Goal: Transaction & Acquisition: Purchase product/service

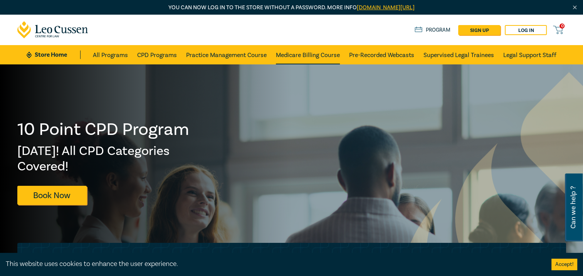
click at [316, 53] on link "Medicare Billing Course" at bounding box center [308, 54] width 64 height 19
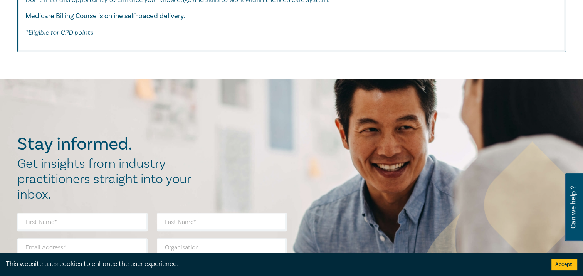
scroll to position [347, 0]
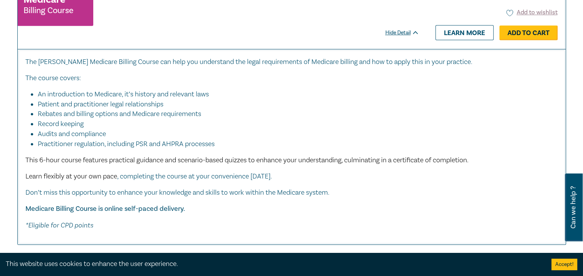
click at [545, 34] on link "Add to Cart" at bounding box center [529, 32] width 58 height 15
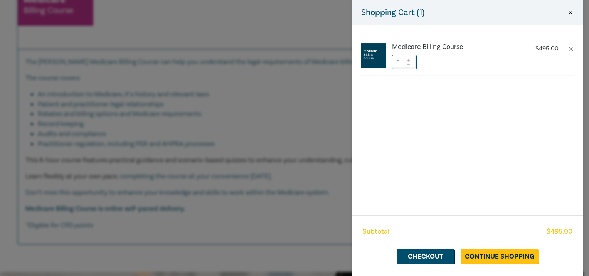
click at [571, 11] on button "Close" at bounding box center [570, 12] width 7 height 7
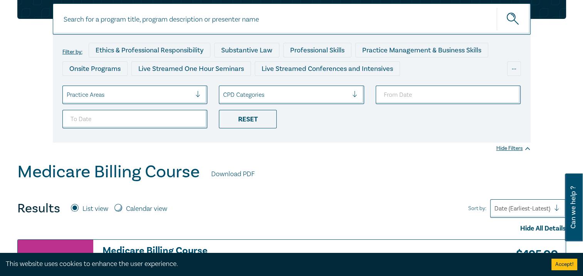
scroll to position [0, 0]
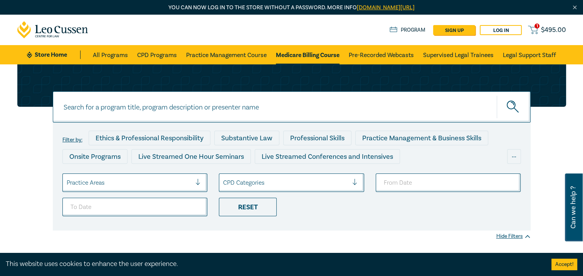
click at [534, 25] on icon at bounding box center [533, 30] width 10 height 10
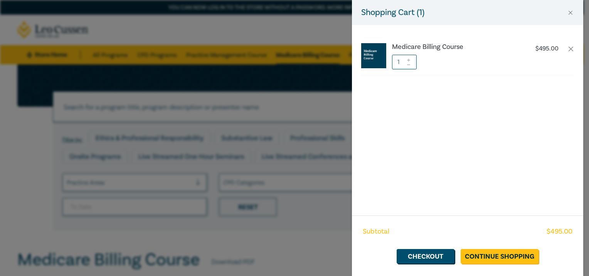
click at [568, 52] on li "Medicare Billing Course $ 495.00 1" at bounding box center [467, 56] width 213 height 38
click at [569, 51] on button "button" at bounding box center [571, 49] width 6 height 6
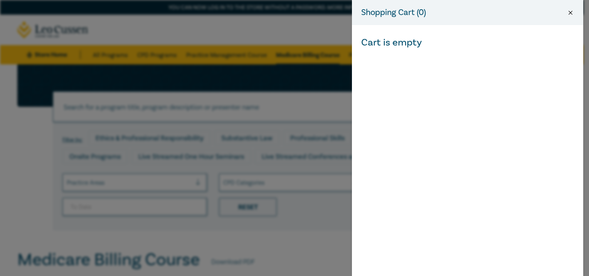
click at [571, 10] on button "Close" at bounding box center [570, 12] width 7 height 7
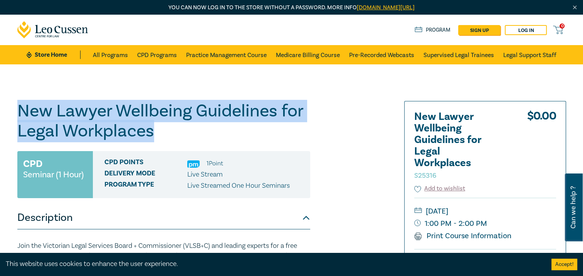
drag, startPoint x: 18, startPoint y: 106, endPoint x: 160, endPoint y: 129, distance: 143.6
click at [160, 129] on h1 "New Lawyer Wellbeing Guidelines for Legal Workplaces S25316" at bounding box center [163, 121] width 293 height 40
copy h1 "New Lawyer Wellbeing Guidelines for Legal Workplaces"
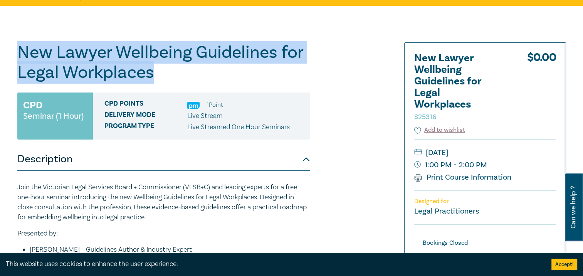
scroll to position [77, 0]
